Goal: Information Seeking & Learning: Check status

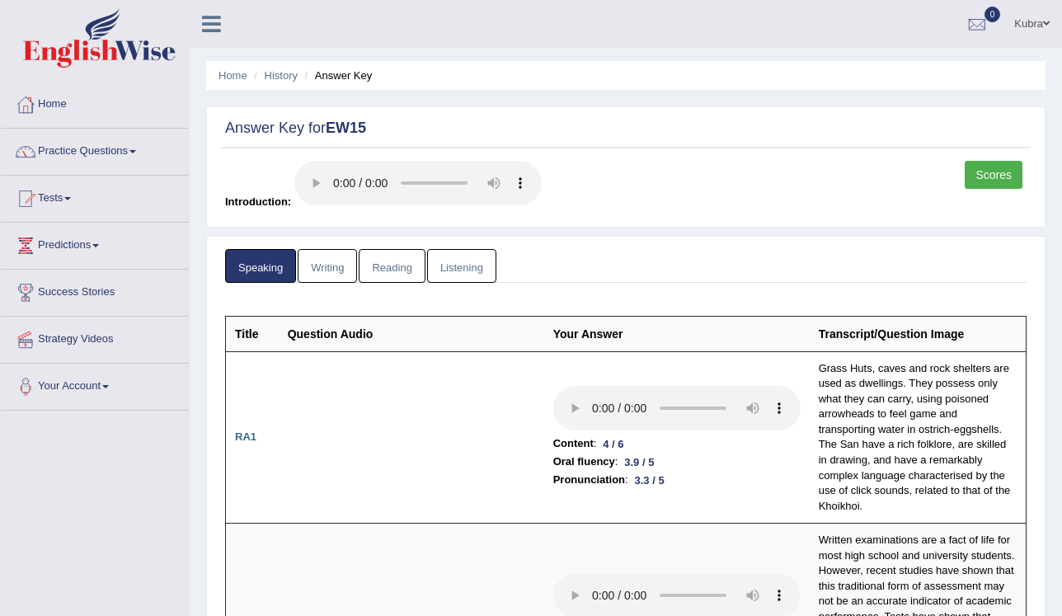
click at [307, 277] on link "Writing" at bounding box center [327, 266] width 59 height 34
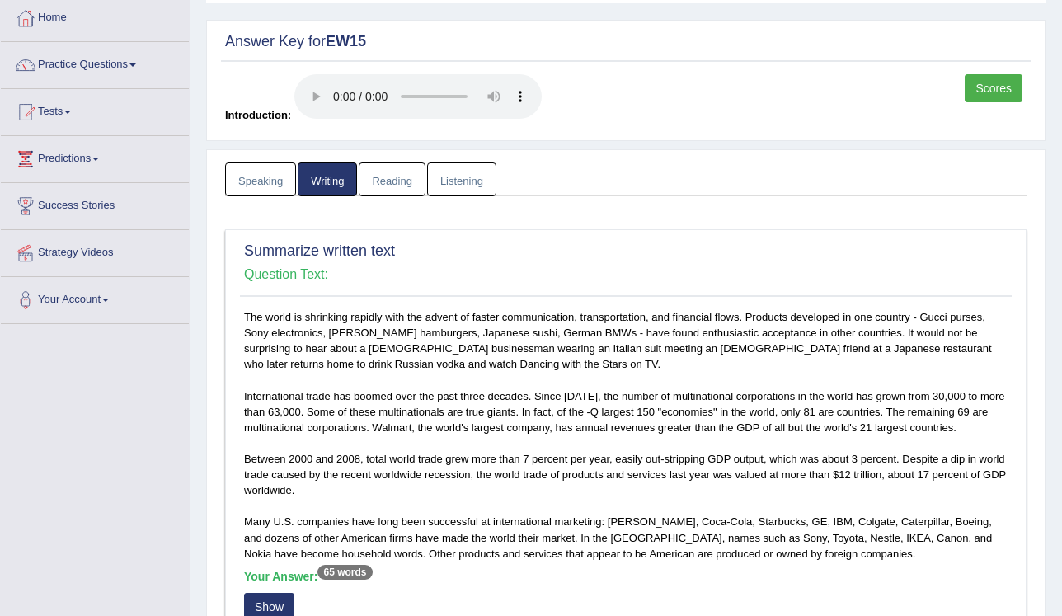
scroll to position [264, 0]
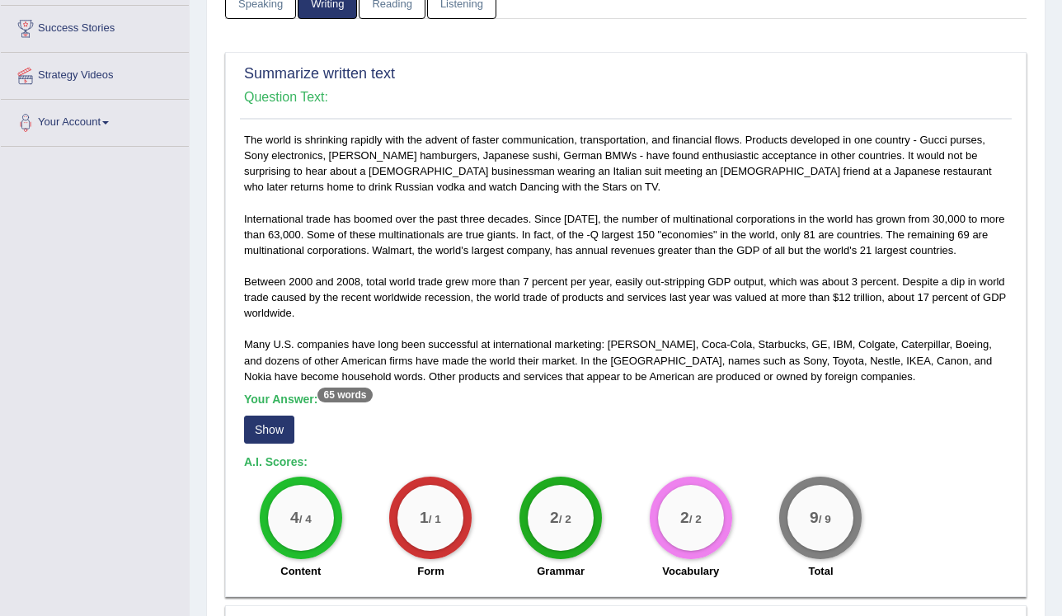
click at [285, 429] on button "Show" at bounding box center [269, 429] width 50 height 28
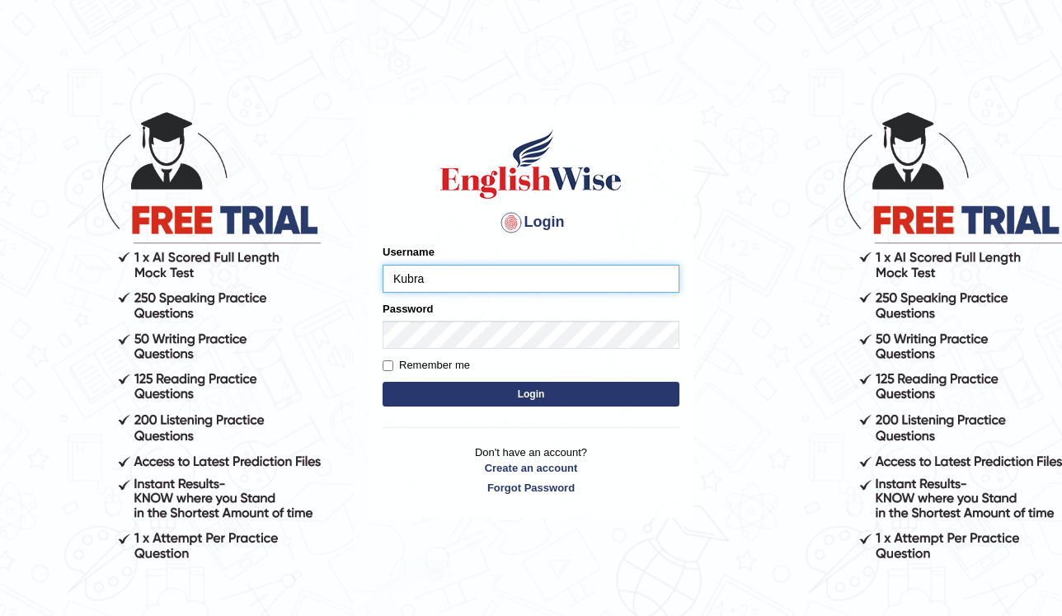
type input "Kubra"
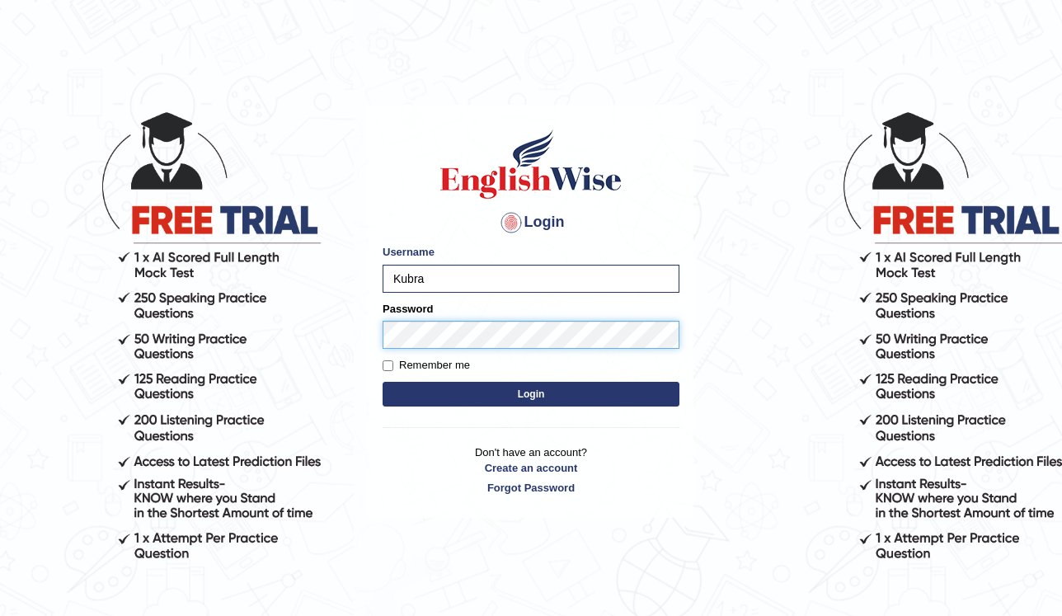
click at [382, 382] on button "Login" at bounding box center [530, 394] width 297 height 25
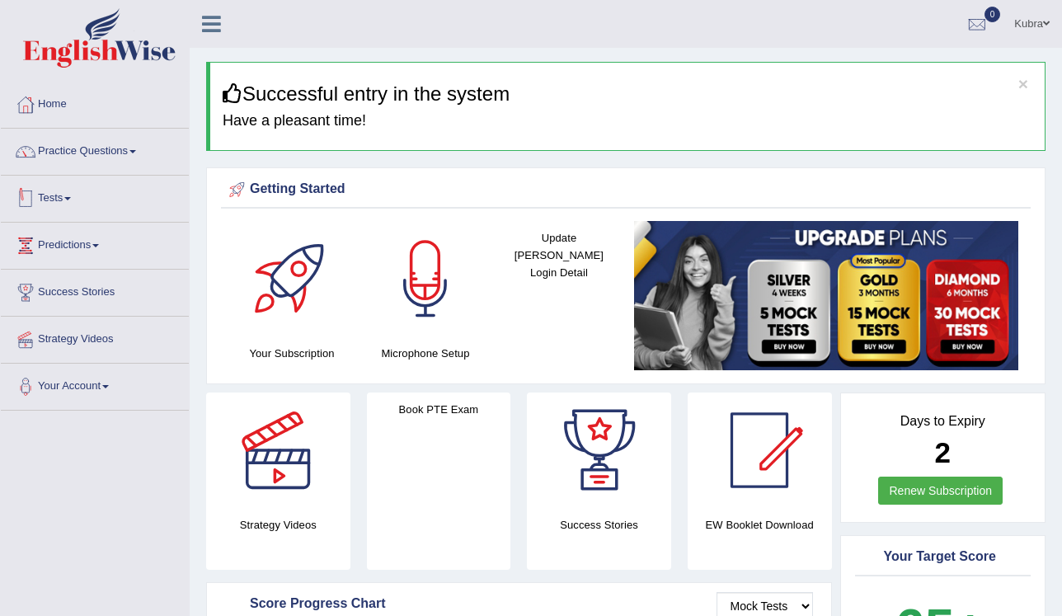
click at [63, 191] on link "Tests" at bounding box center [95, 196] width 188 height 41
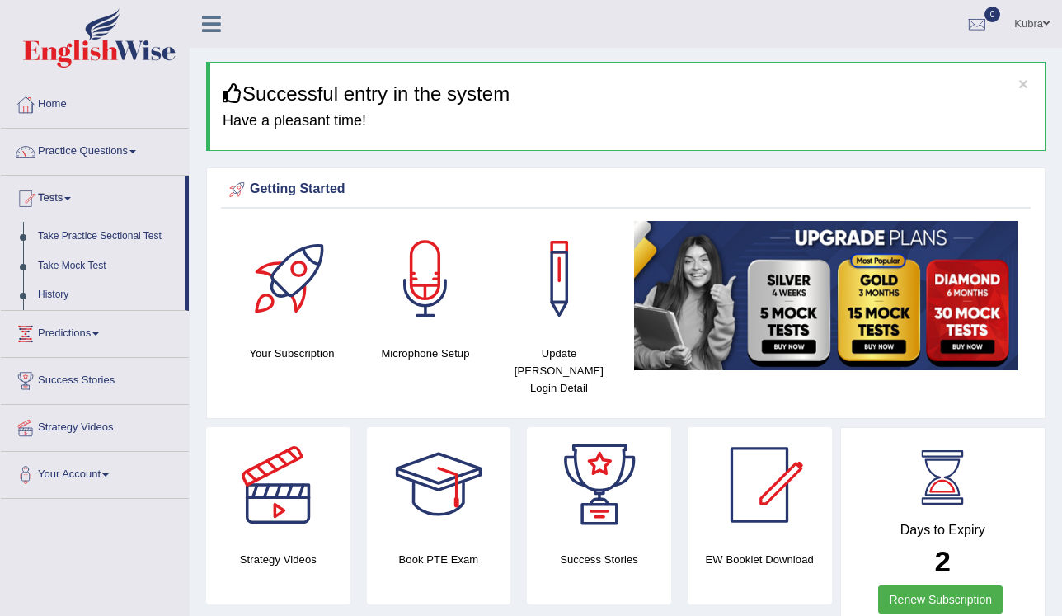
click at [79, 265] on link "Take Mock Test" at bounding box center [107, 266] width 154 height 30
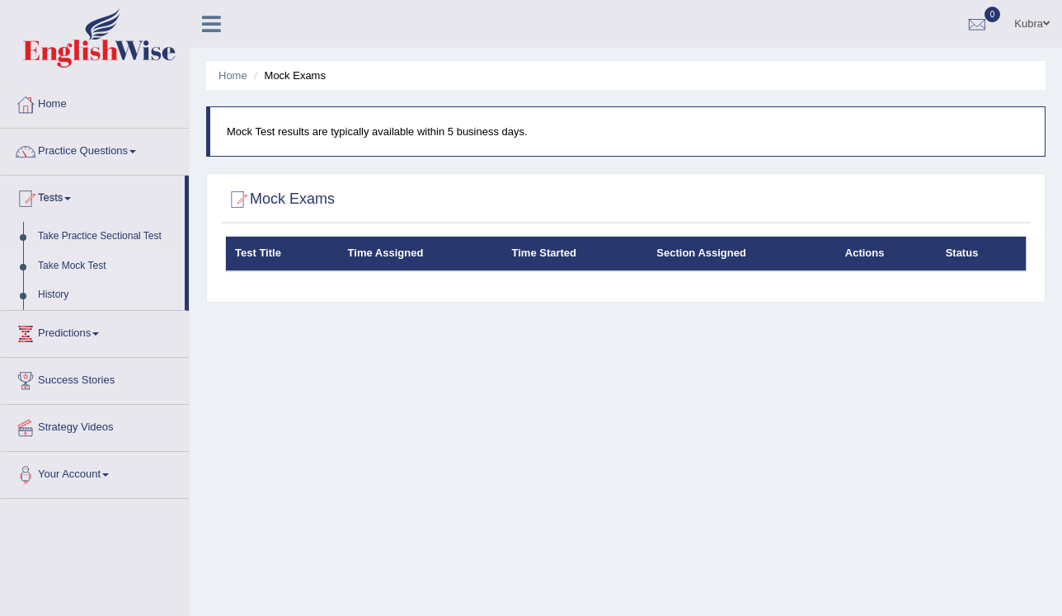
click at [65, 287] on link "History" at bounding box center [107, 295] width 154 height 30
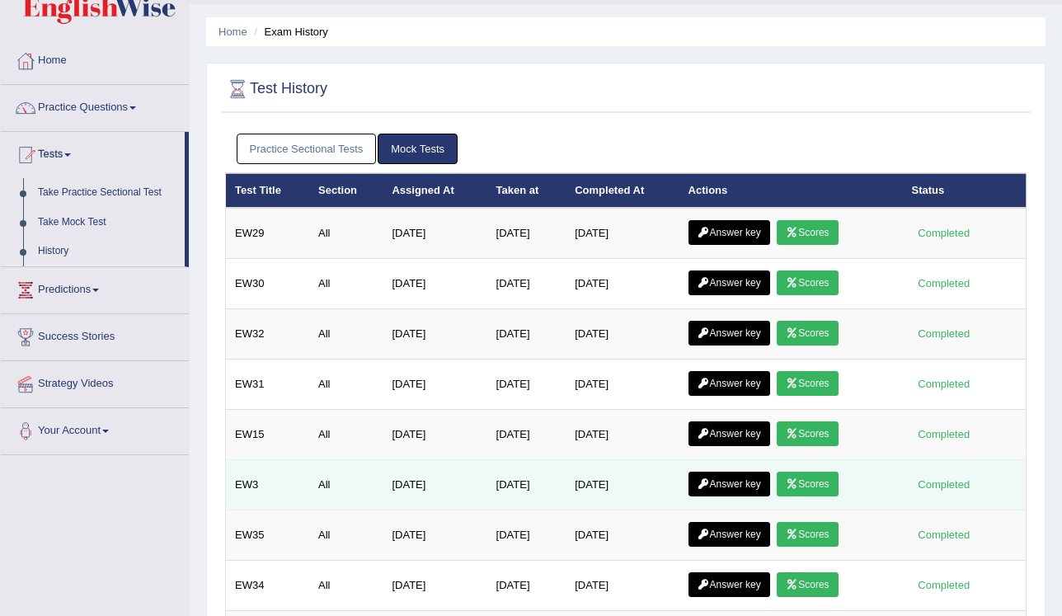
scroll to position [66, 0]
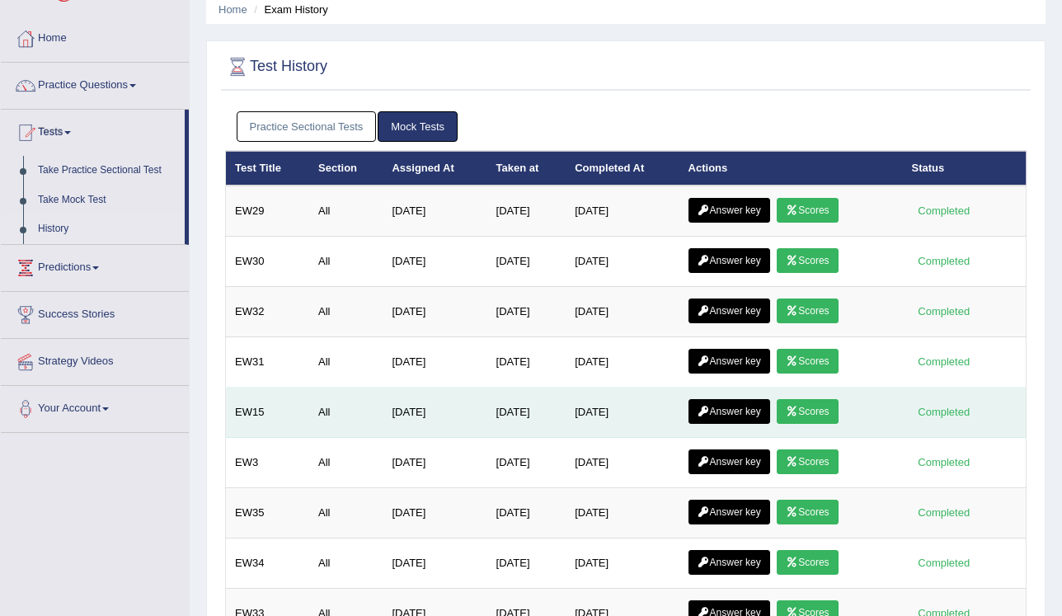
click at [730, 406] on link "Answer key" at bounding box center [729, 411] width 82 height 25
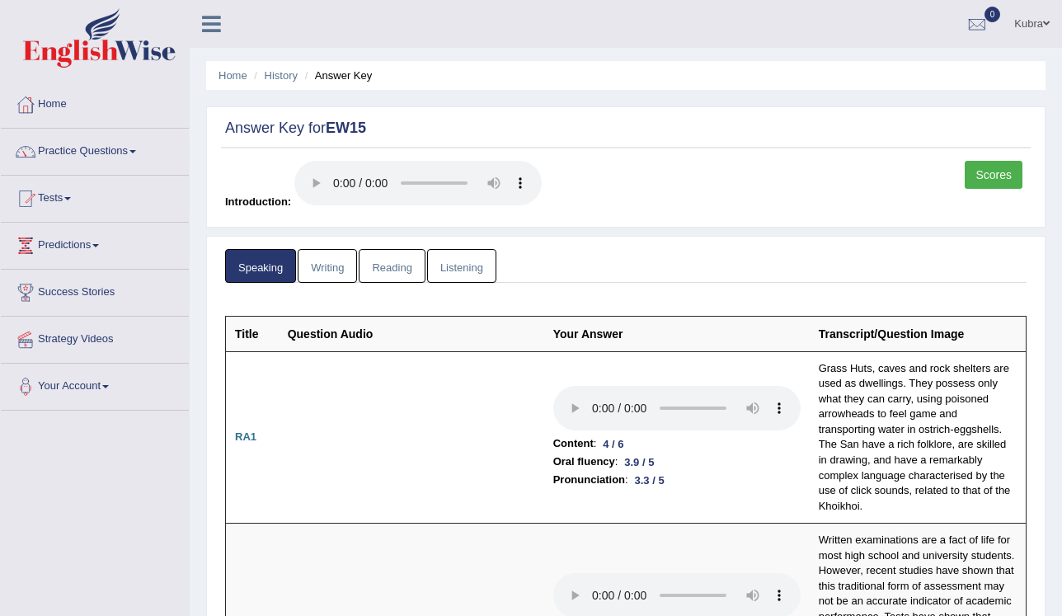
click at [326, 272] on link "Writing" at bounding box center [327, 266] width 59 height 34
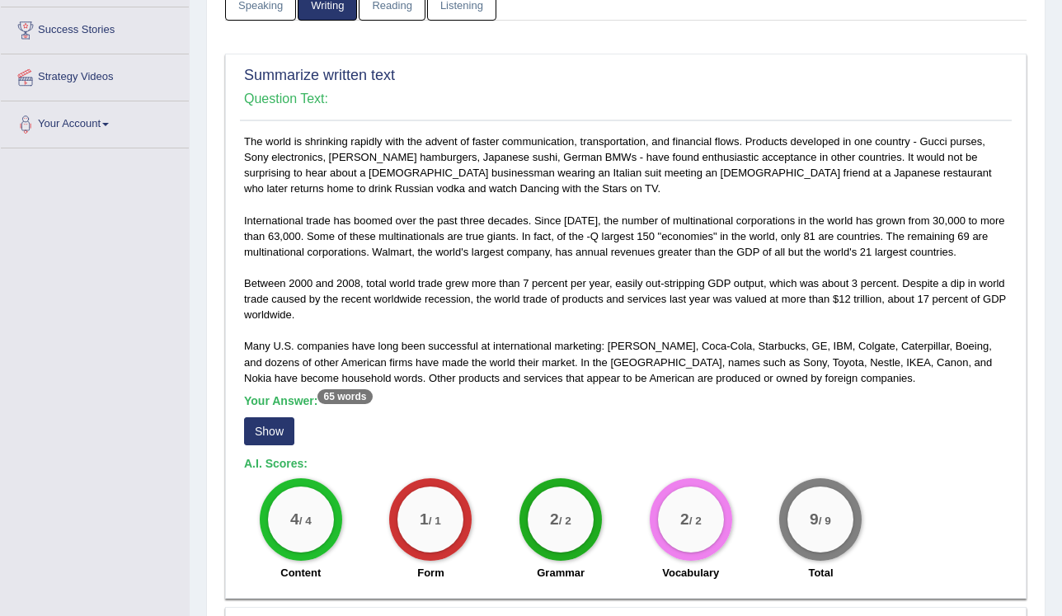
scroll to position [264, 0]
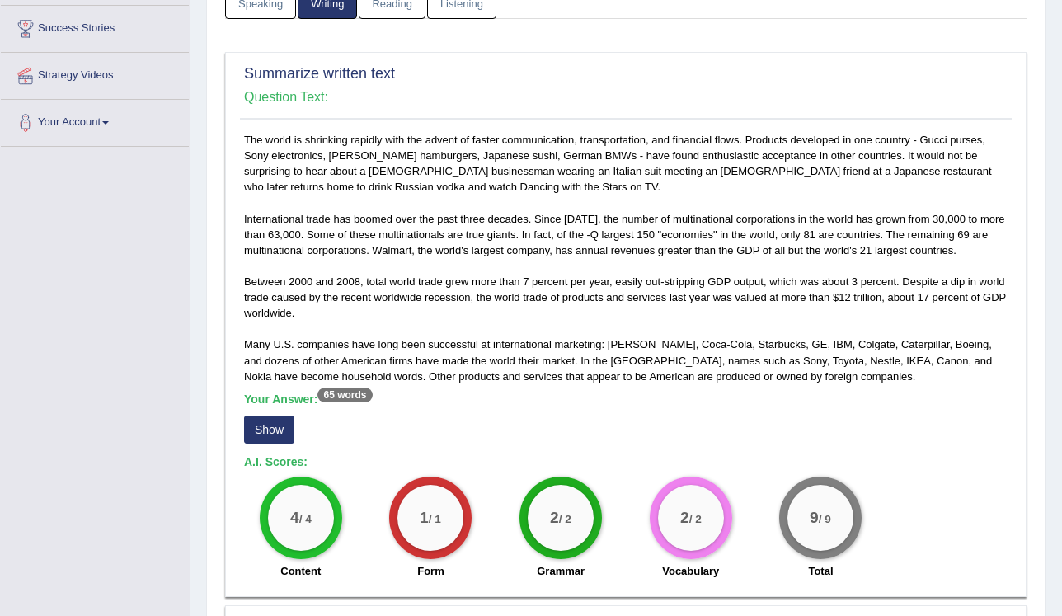
click at [274, 432] on button "Show" at bounding box center [269, 429] width 50 height 28
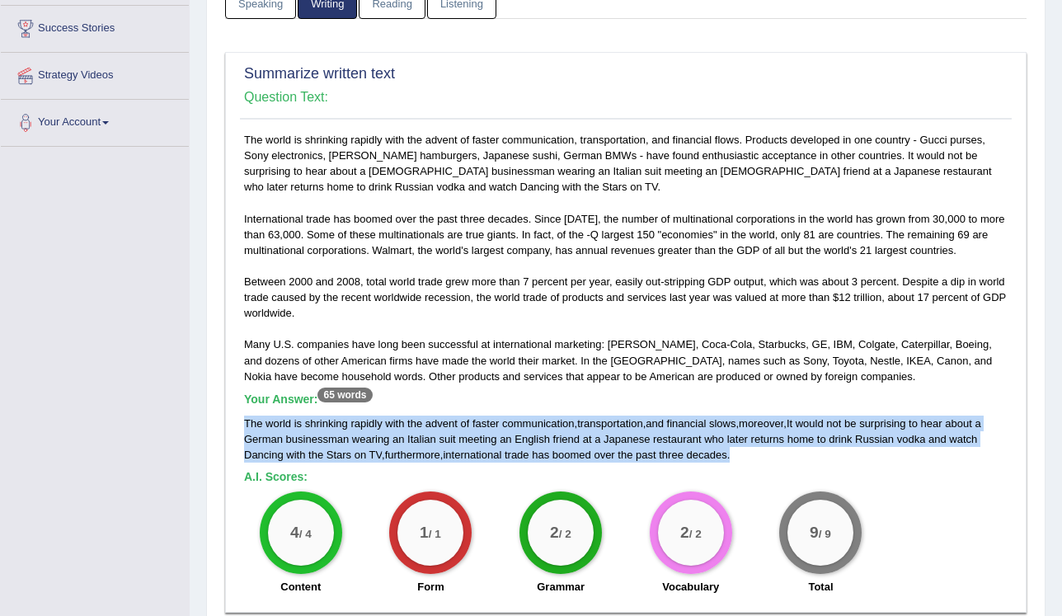
drag, startPoint x: 241, startPoint y: 422, endPoint x: 741, endPoint y: 450, distance: 500.2
click at [741, 450] on div "The world is shrinking rapidly with the advent of faster communication, transpo…" at bounding box center [625, 367] width 771 height 471
copy div "The world is shrinking rapidly with the advent of faster communication , transp…"
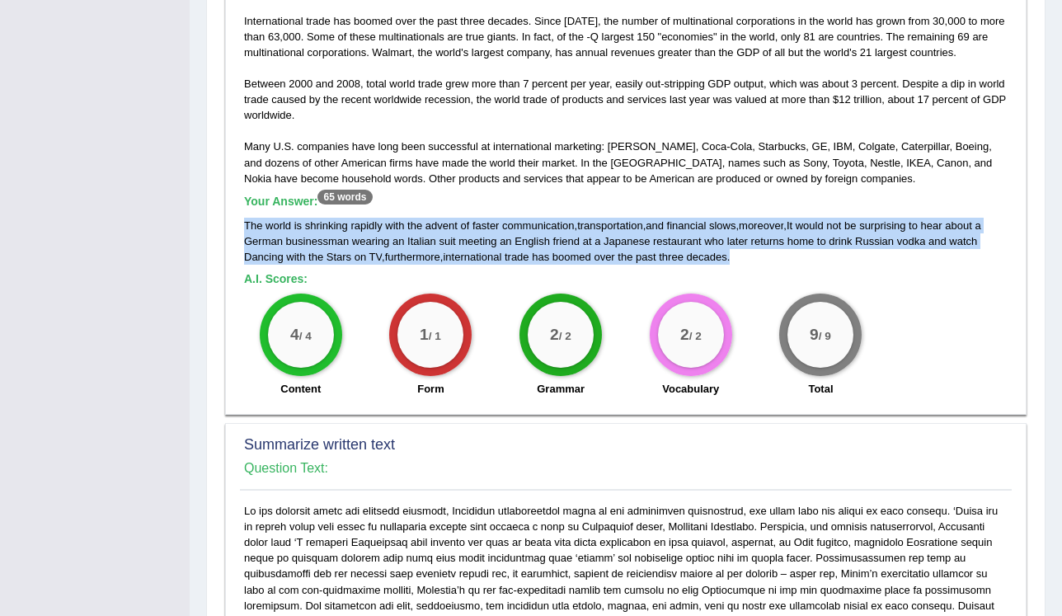
scroll to position [725, 0]
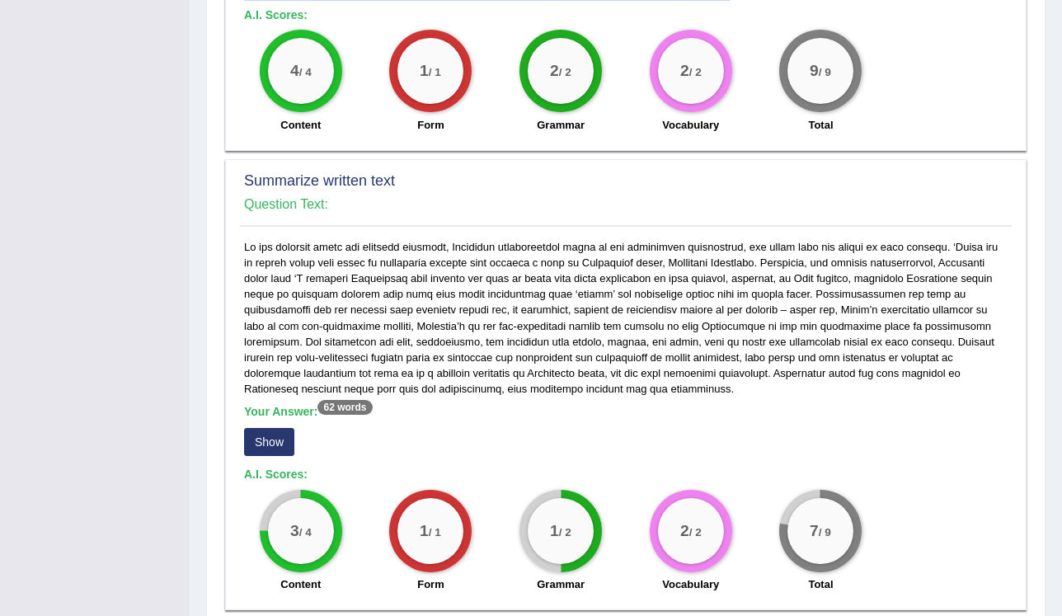
click at [273, 448] on button "Show" at bounding box center [269, 442] width 50 height 28
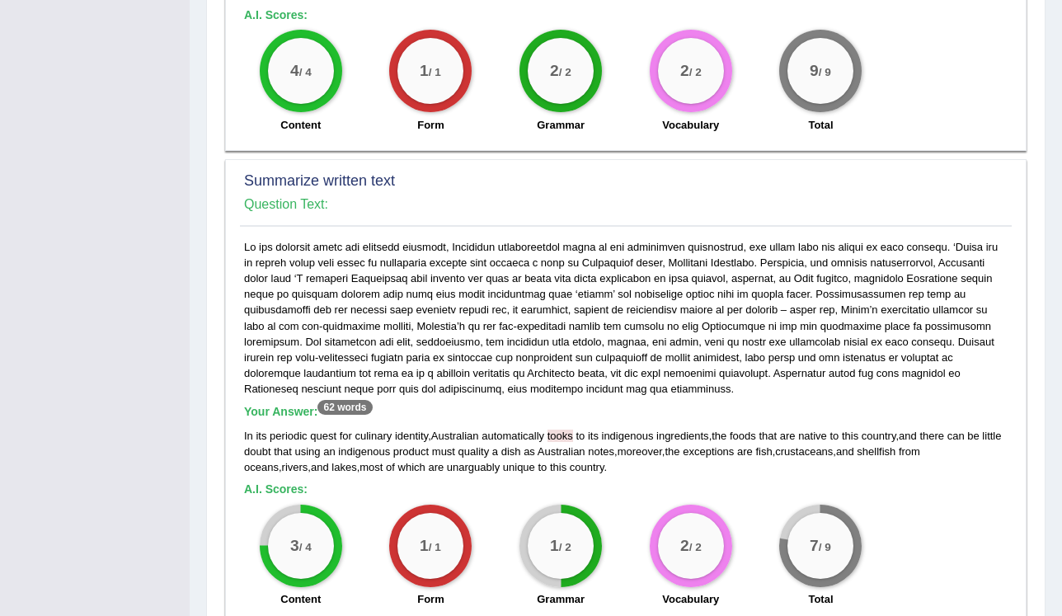
click at [434, 480] on div "Your Answer: 62 words In its periodic quest for culinary identity , Australian …" at bounding box center [625, 427] width 771 height 377
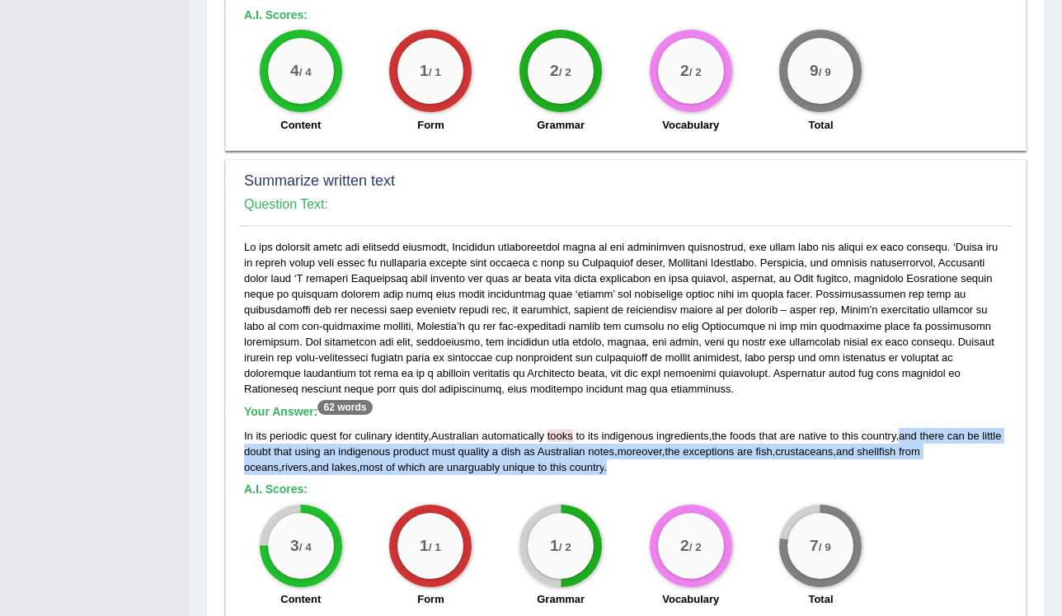
drag, startPoint x: 912, startPoint y: 437, endPoint x: 914, endPoint y: 466, distance: 28.9
click at [914, 466] on div "In its periodic quest for culinary identity , Australian automatically tooks to…" at bounding box center [625, 451] width 763 height 47
copy div "and there can be little doubt that using an indigenous product must quality a d…"
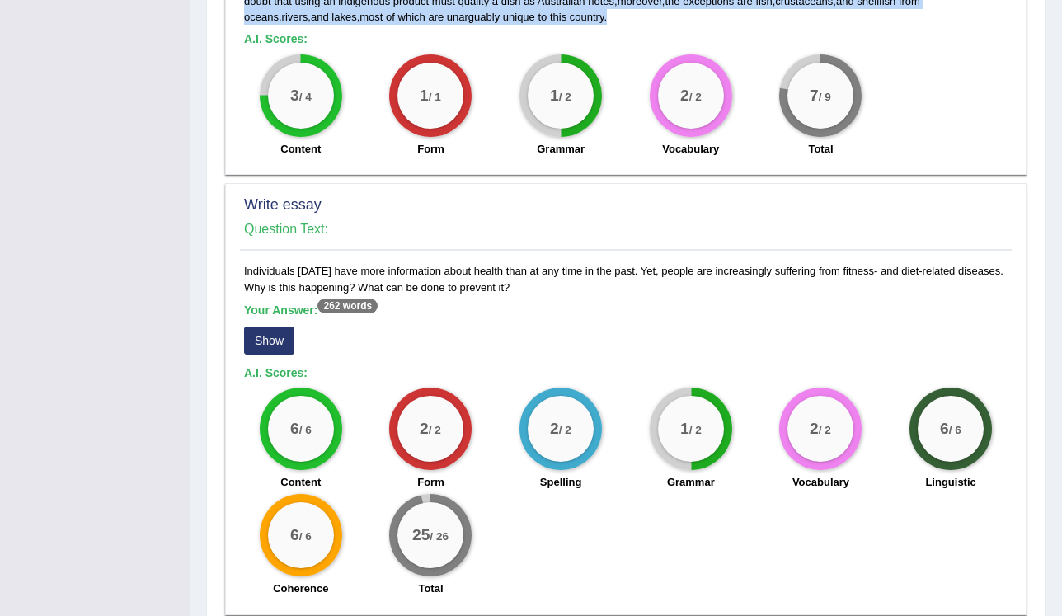
scroll to position [1187, 0]
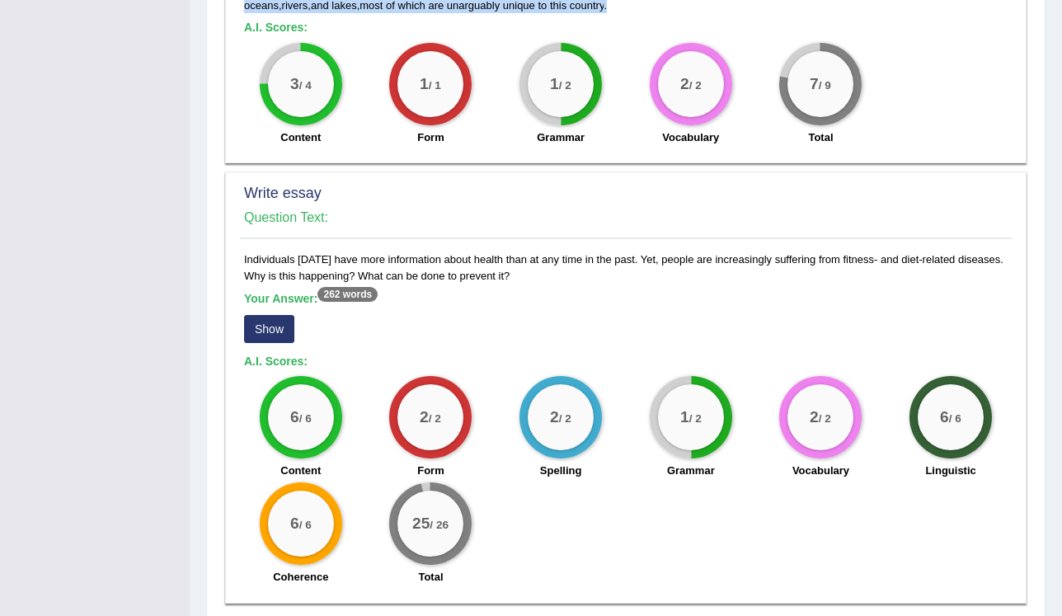
click at [274, 331] on button "Show" at bounding box center [269, 329] width 50 height 28
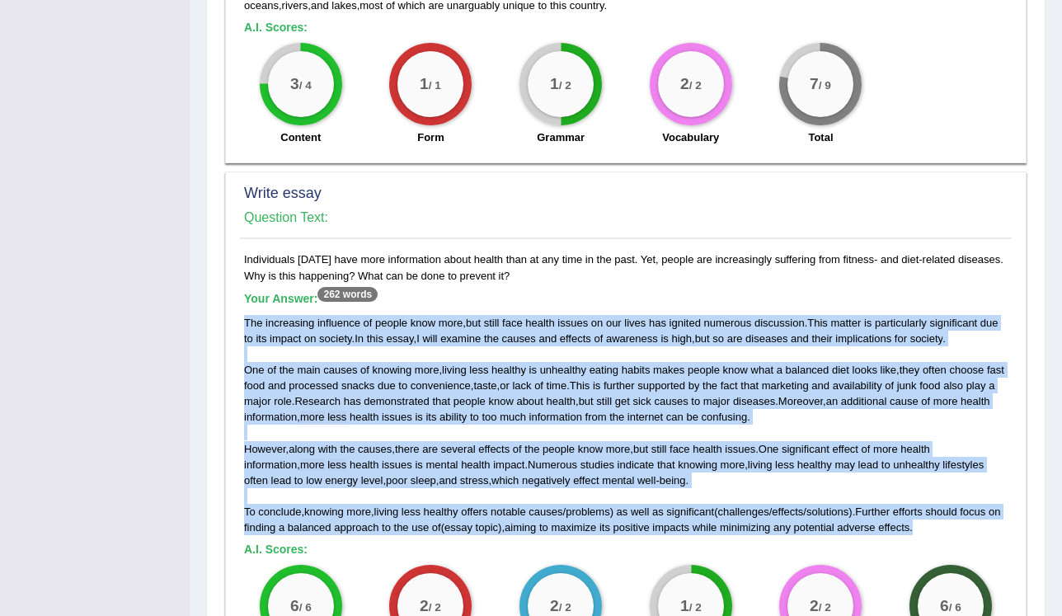
drag, startPoint x: 243, startPoint y: 321, endPoint x: 991, endPoint y: 530, distance: 776.8
click at [991, 530] on div "The increasing influence of people know more , but still face health issues on …" at bounding box center [625, 425] width 763 height 221
copy div "The increasing influence of people know more , but still face health issues on …"
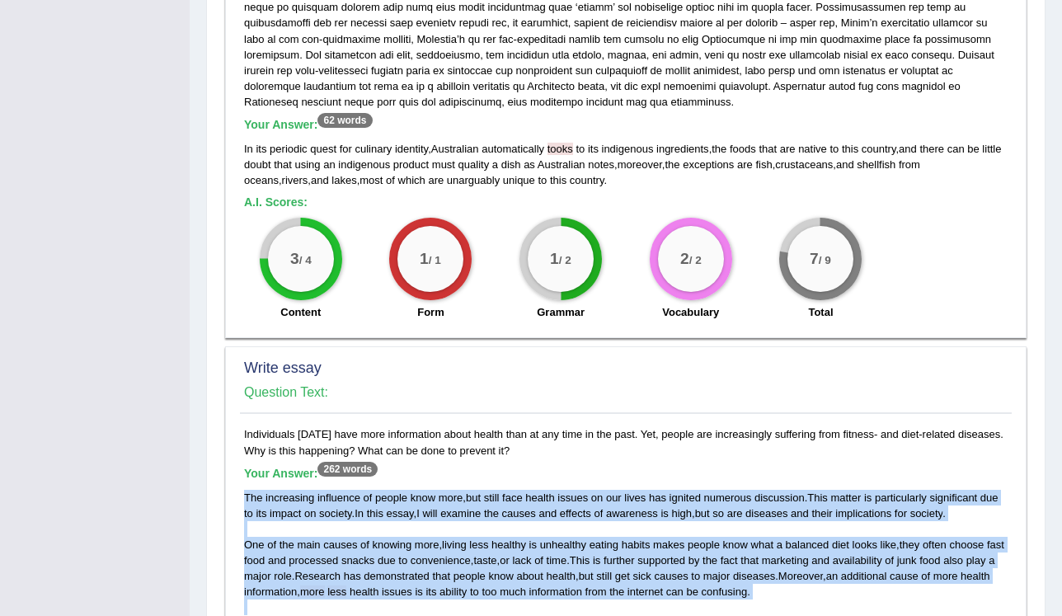
scroll to position [989, 0]
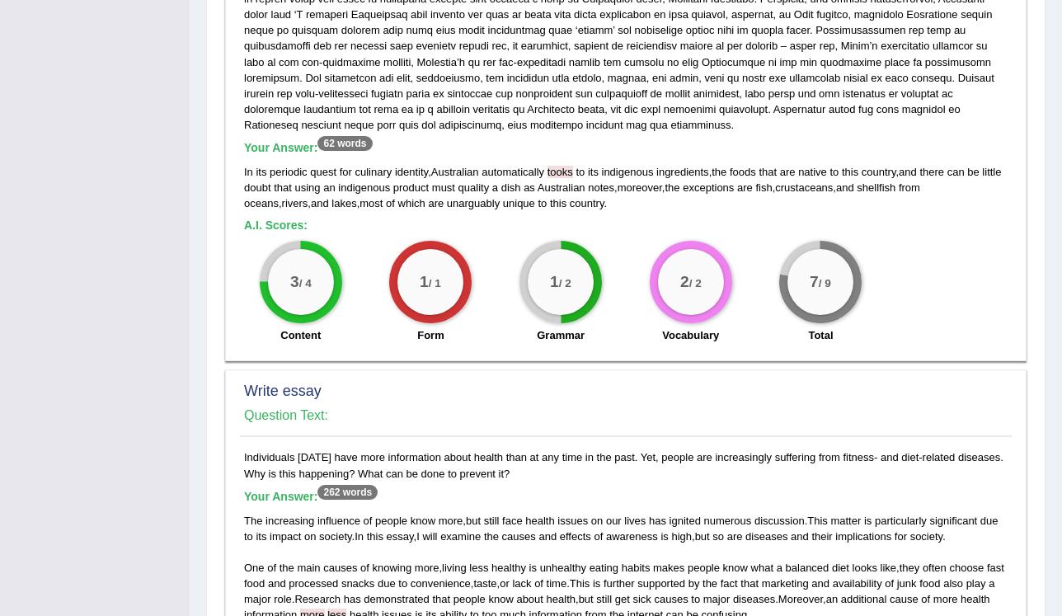
click at [874, 354] on div "Summarize written text Question Text: Your Answer: 62 words In its periodic que…" at bounding box center [625, 128] width 801 height 466
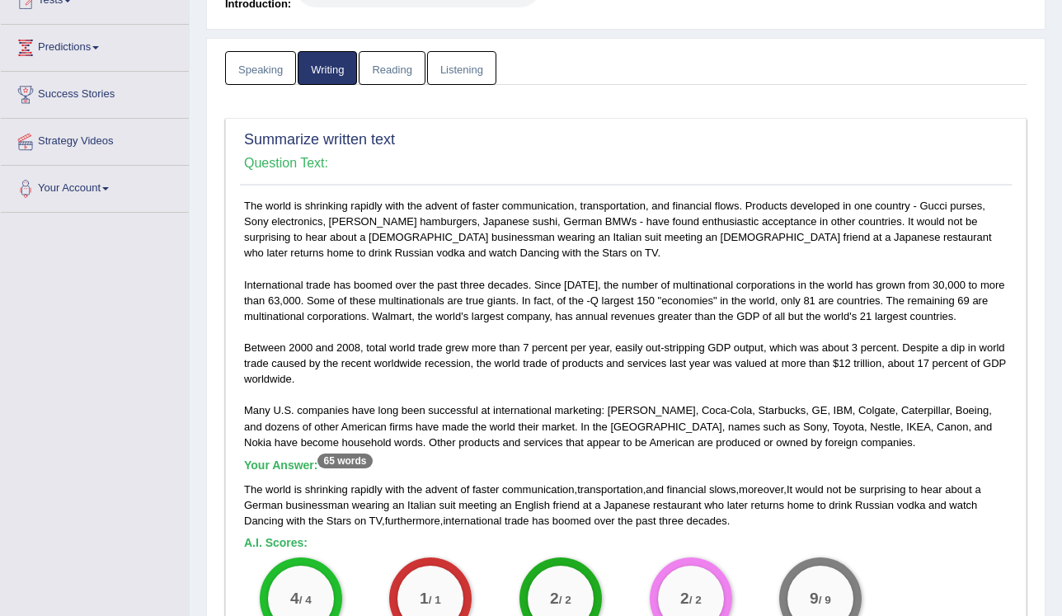
scroll to position [0, 0]
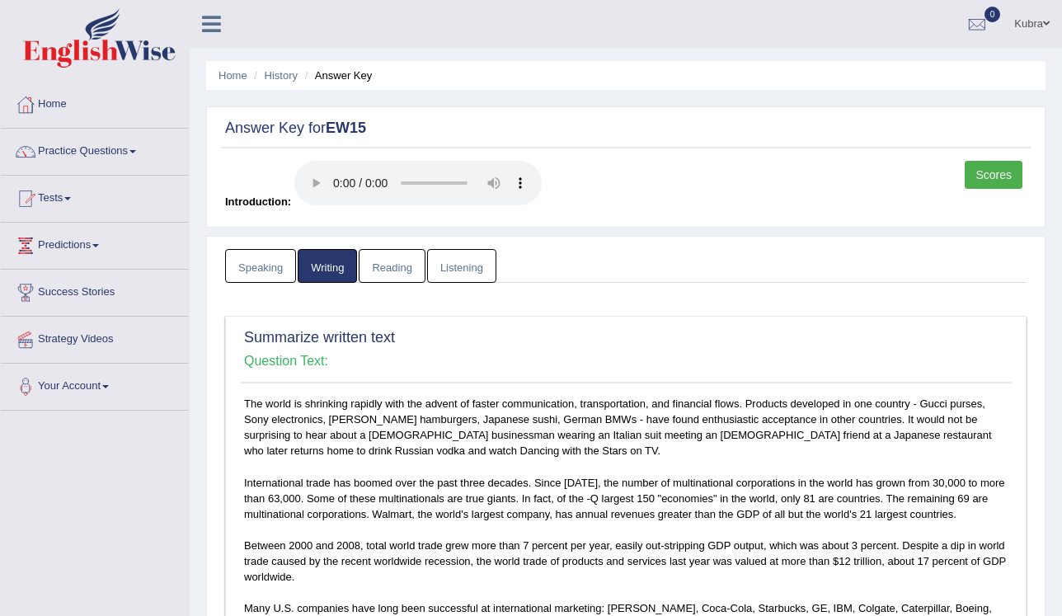
click at [388, 274] on link "Reading" at bounding box center [392, 266] width 66 height 34
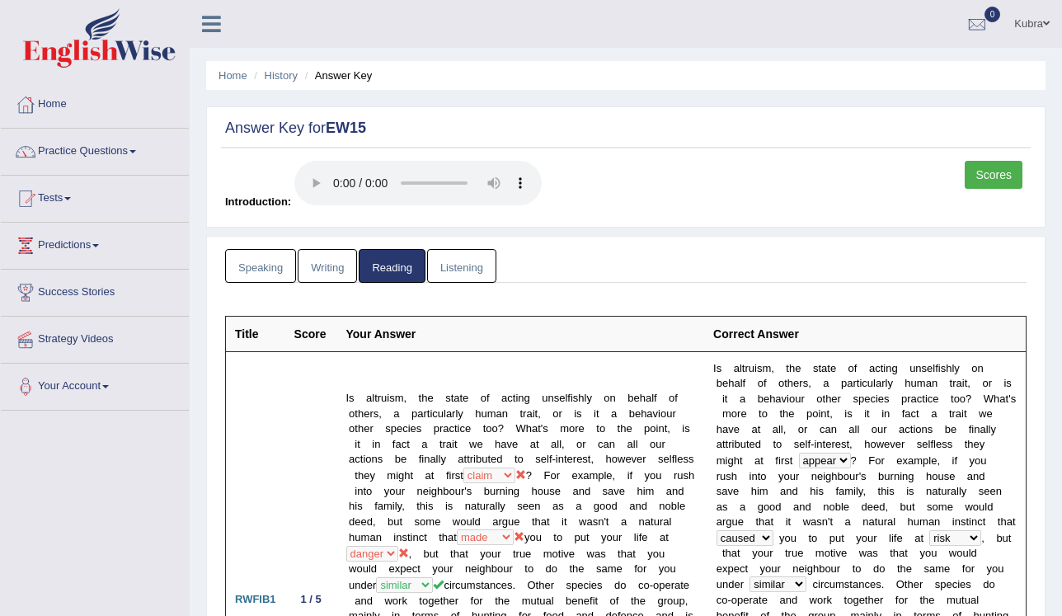
click at [438, 261] on link "Listening" at bounding box center [461, 266] width 69 height 34
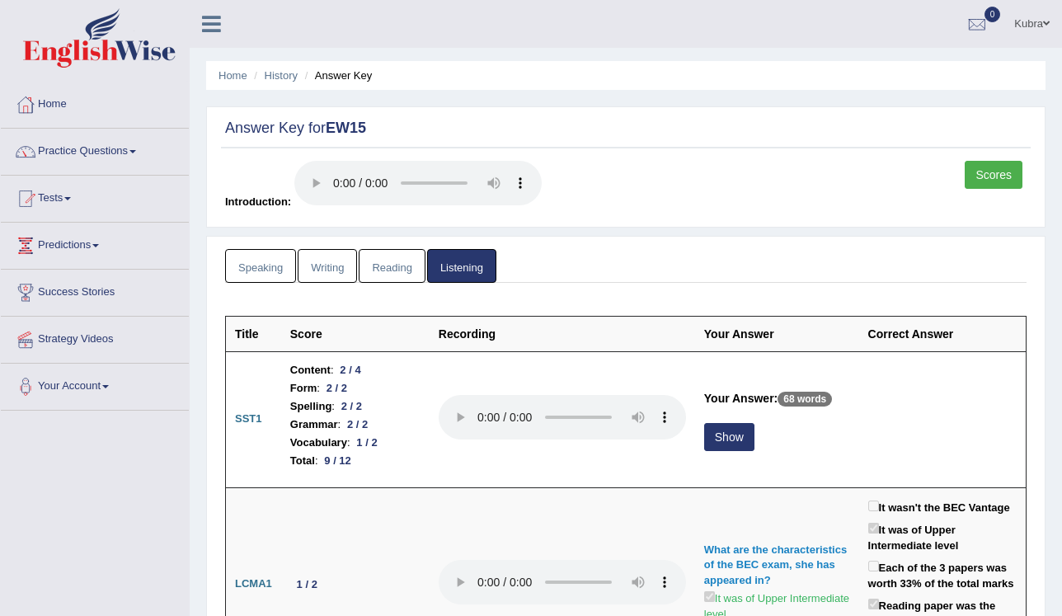
scroll to position [264, 0]
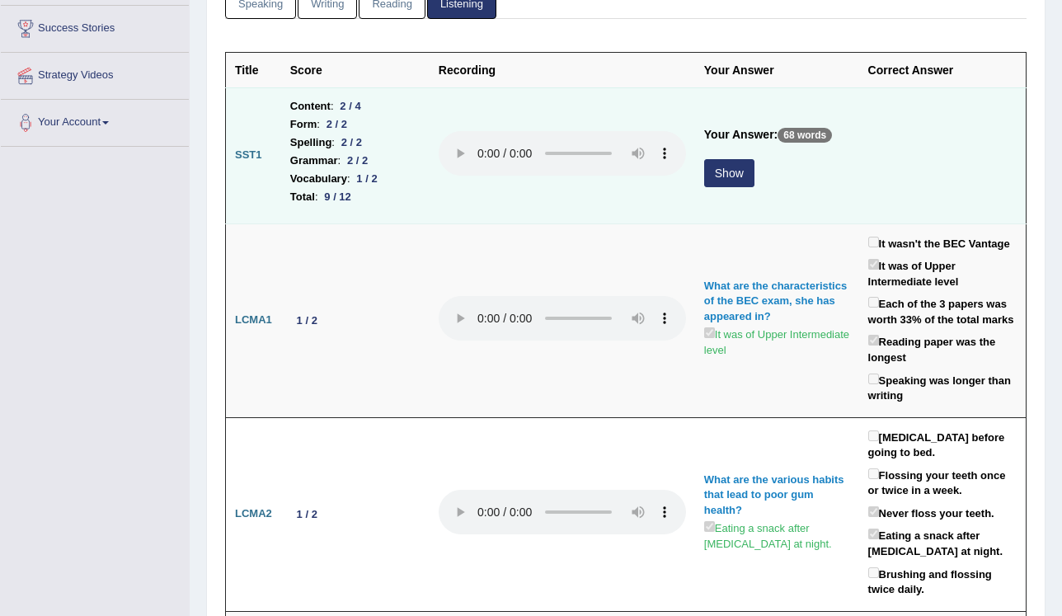
drag, startPoint x: 740, startPoint y: 177, endPoint x: 724, endPoint y: 194, distance: 23.3
click at [739, 177] on button "Show" at bounding box center [729, 173] width 50 height 28
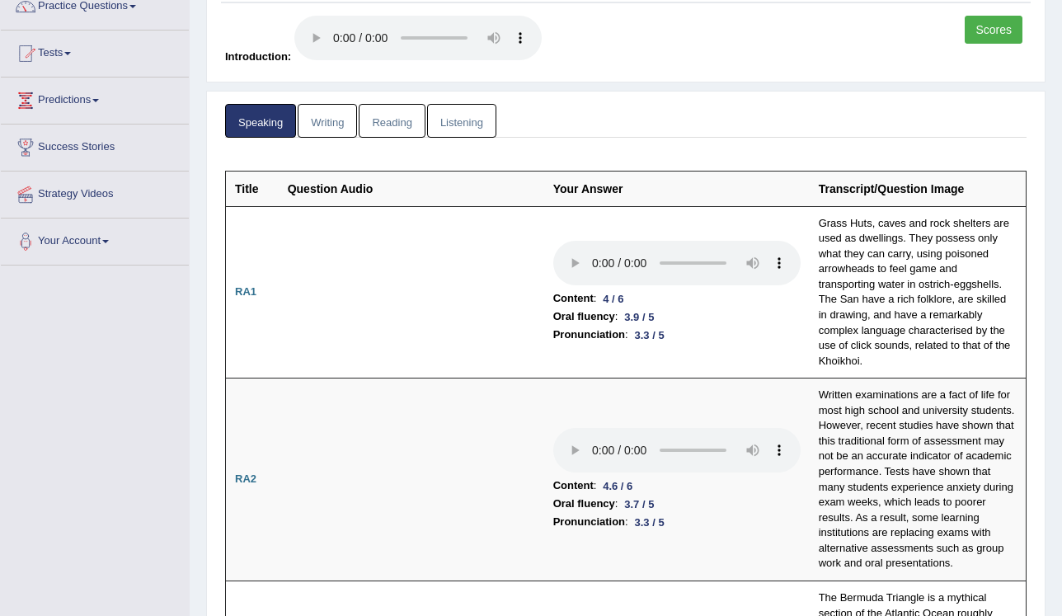
scroll to position [145, 0]
click at [462, 122] on link "Listening" at bounding box center [461, 121] width 69 height 34
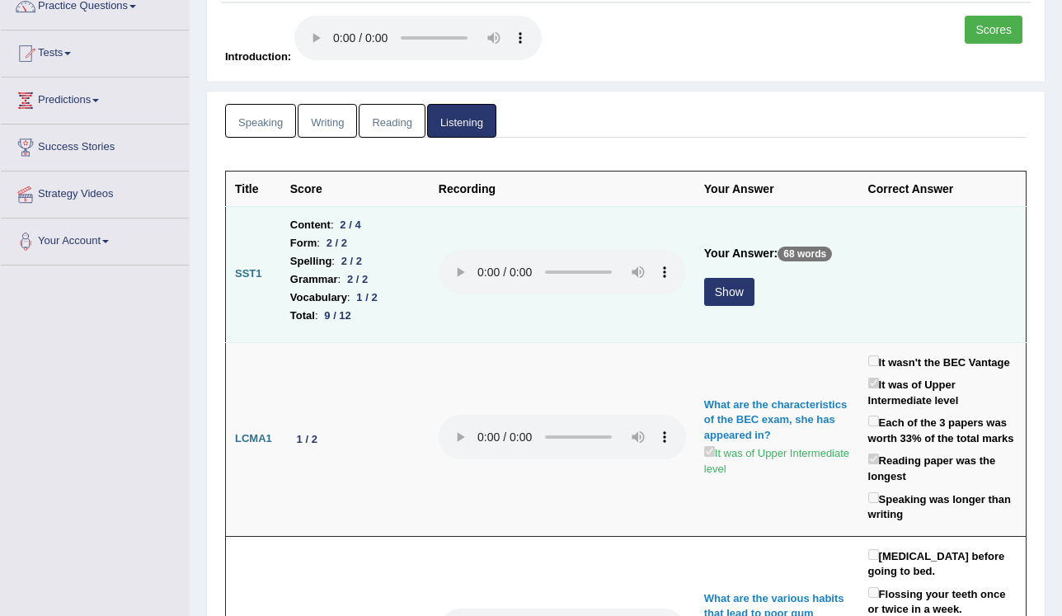
click at [725, 289] on button "Show" at bounding box center [729, 292] width 50 height 28
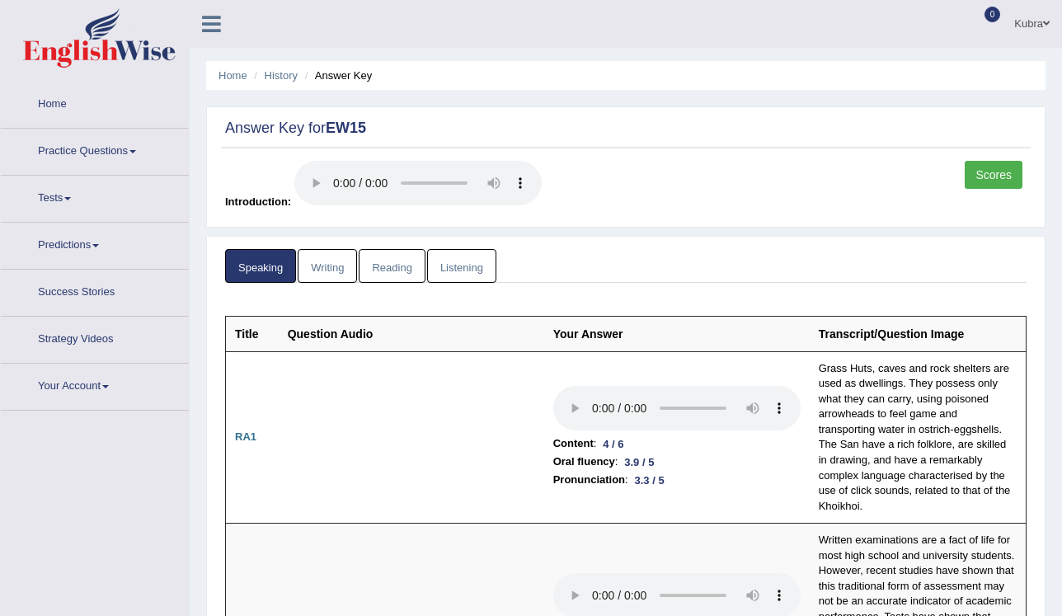
scroll to position [154, 0]
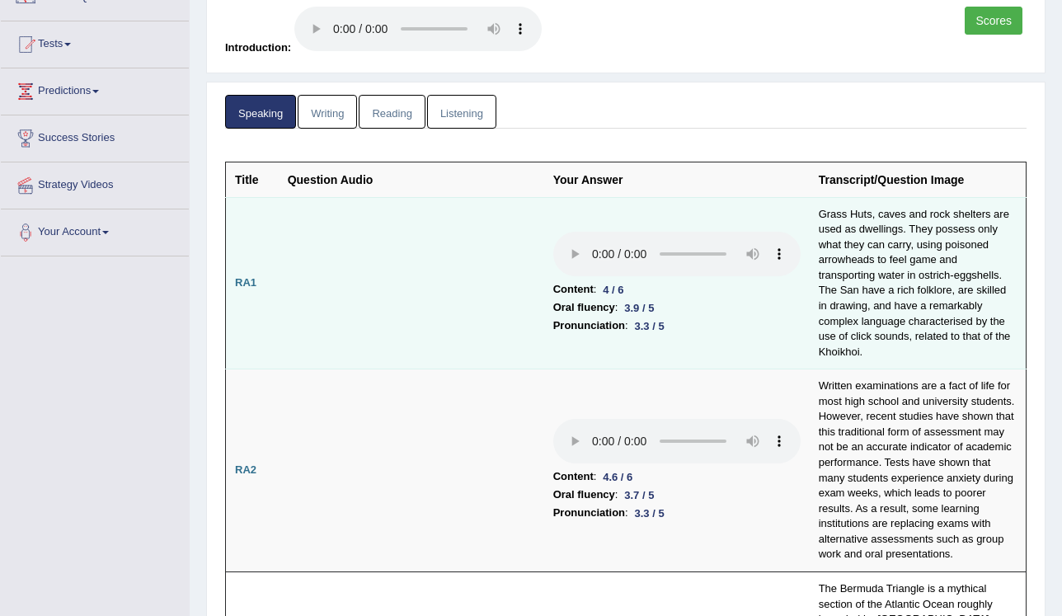
click at [452, 115] on link "Listening" at bounding box center [461, 112] width 69 height 34
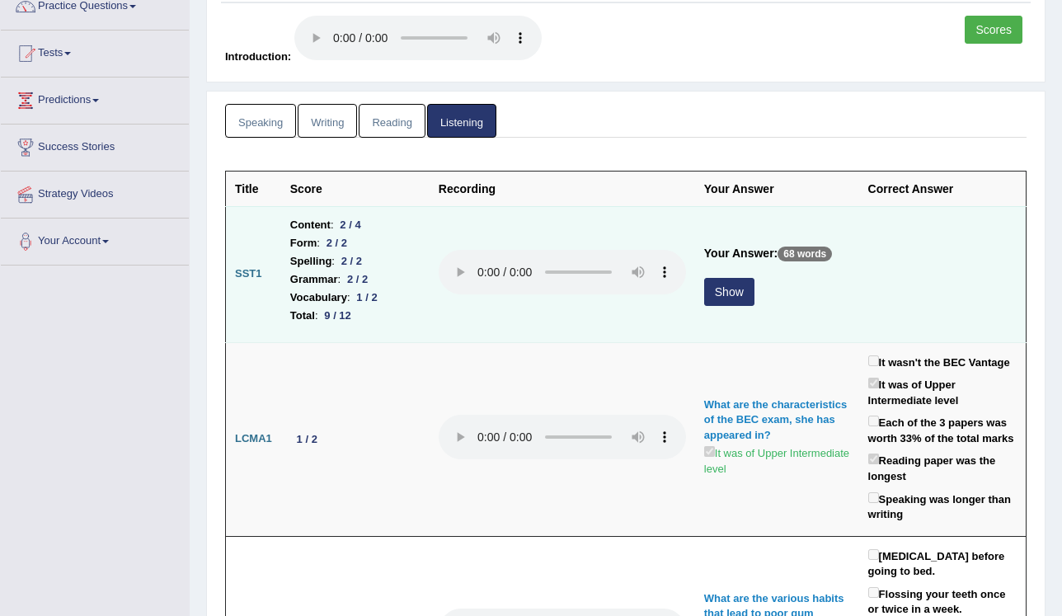
scroll to position [0, 0]
click at [716, 296] on button "Show" at bounding box center [729, 292] width 50 height 28
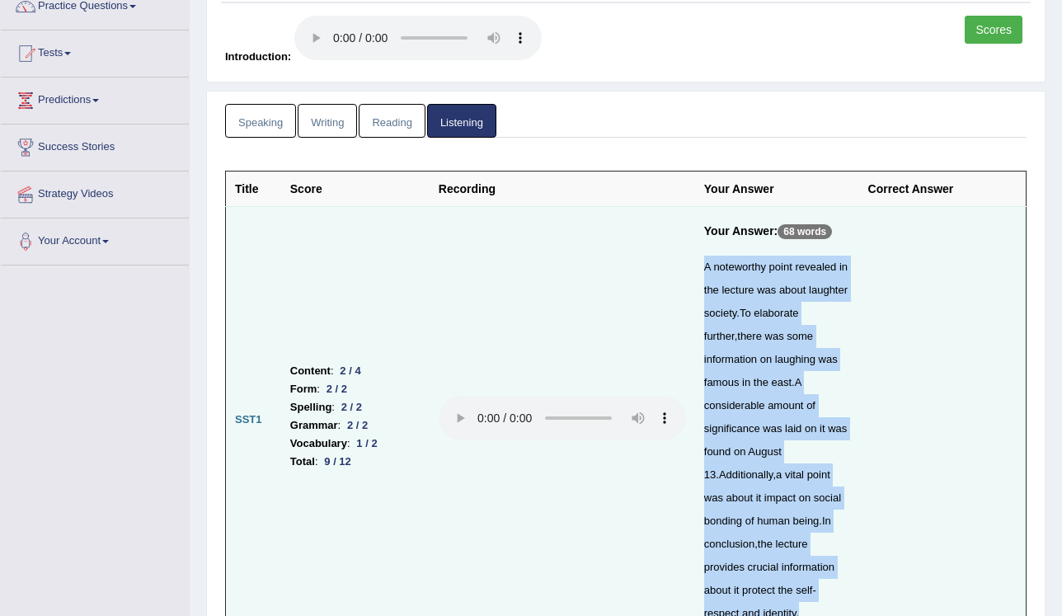
drag, startPoint x: 693, startPoint y: 264, endPoint x: 814, endPoint y: 602, distance: 359.0
click at [814, 602] on td "Your Answer: 68 words A noteworthy point revealed in the lecture was about laug…" at bounding box center [777, 420] width 164 height 428
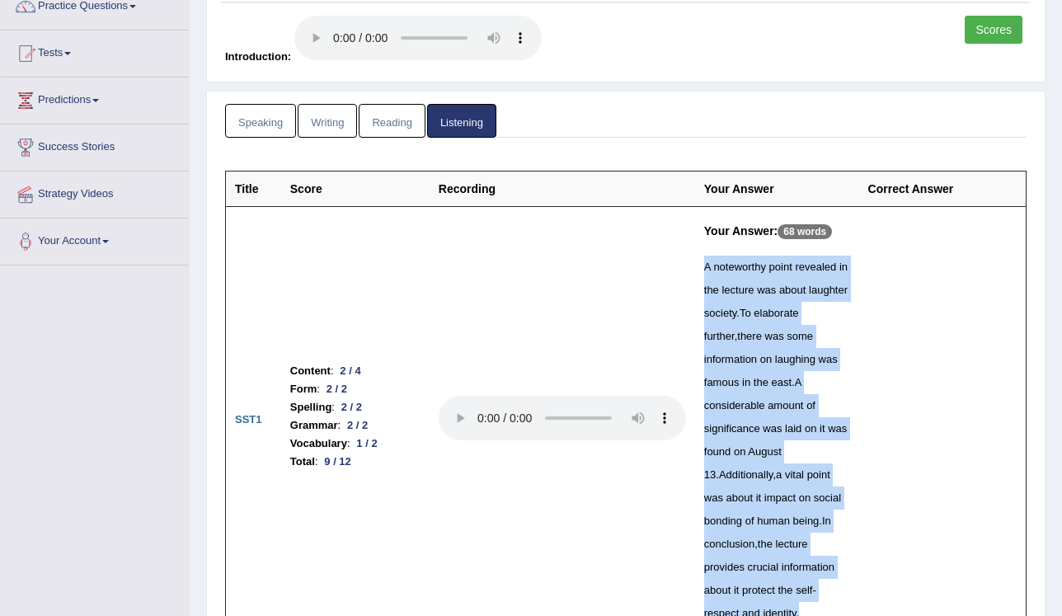
copy div "A noteworthy point revealed in the lecture was about laughter society . To elab…"
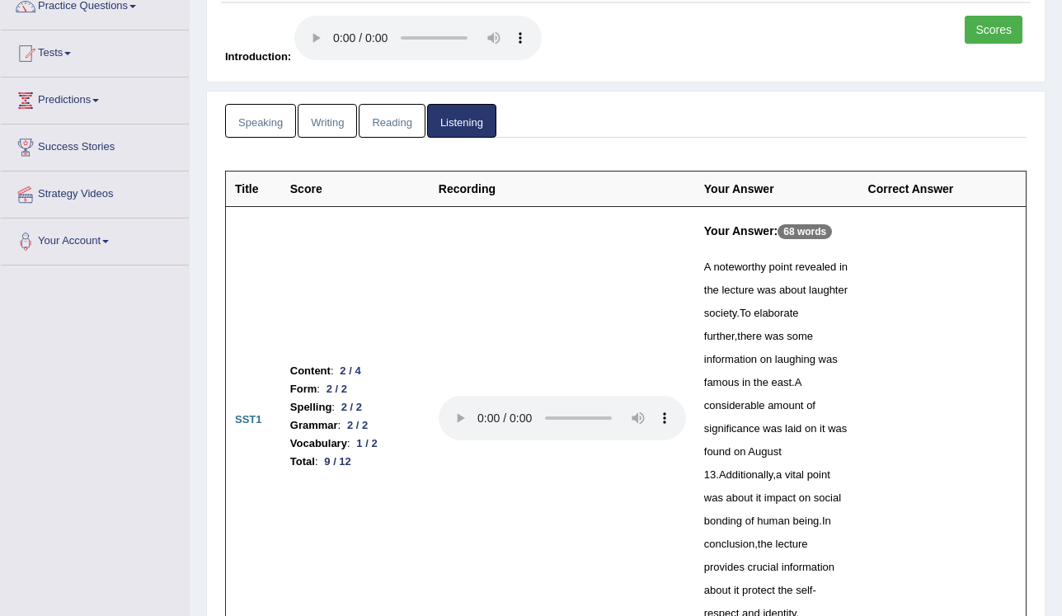
click at [434, 532] on td at bounding box center [561, 420] width 265 height 428
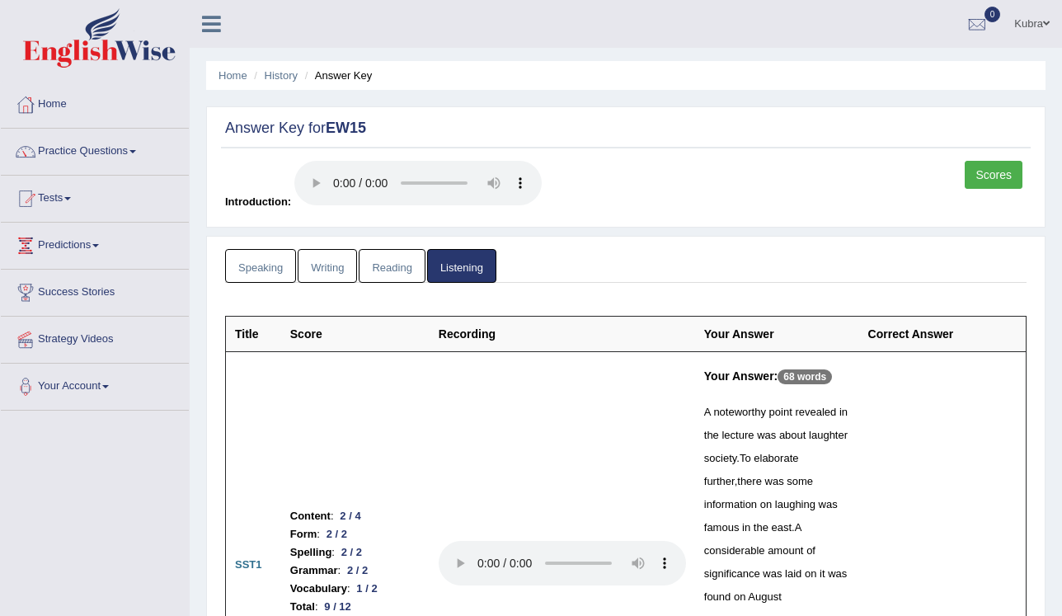
click at [1022, 26] on link "Kubra" at bounding box center [1031, 21] width 60 height 43
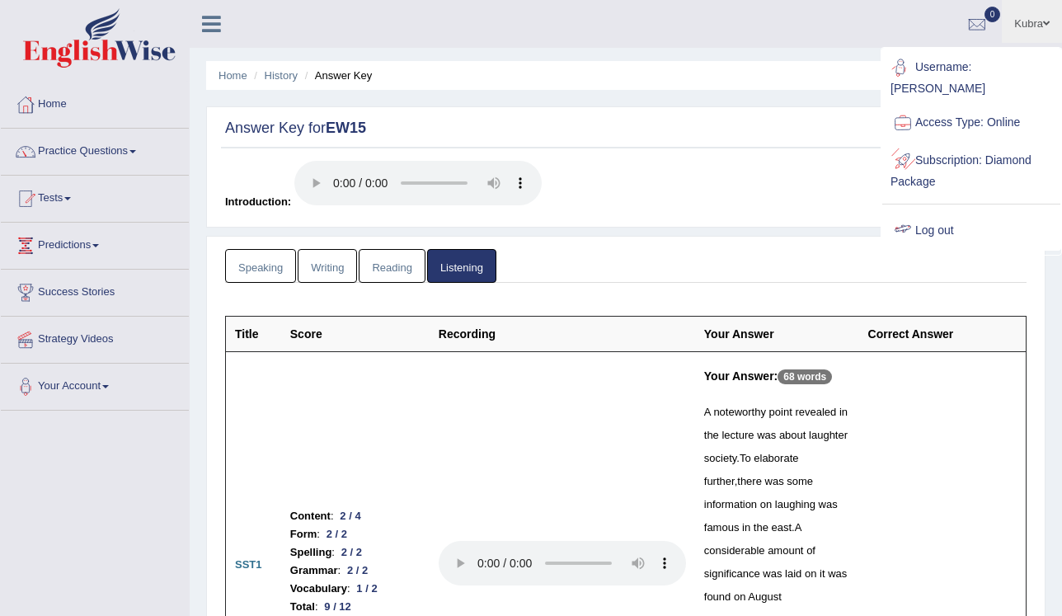
click at [987, 216] on link "Log out" at bounding box center [971, 231] width 178 height 38
